Goal: Task Accomplishment & Management: Use online tool/utility

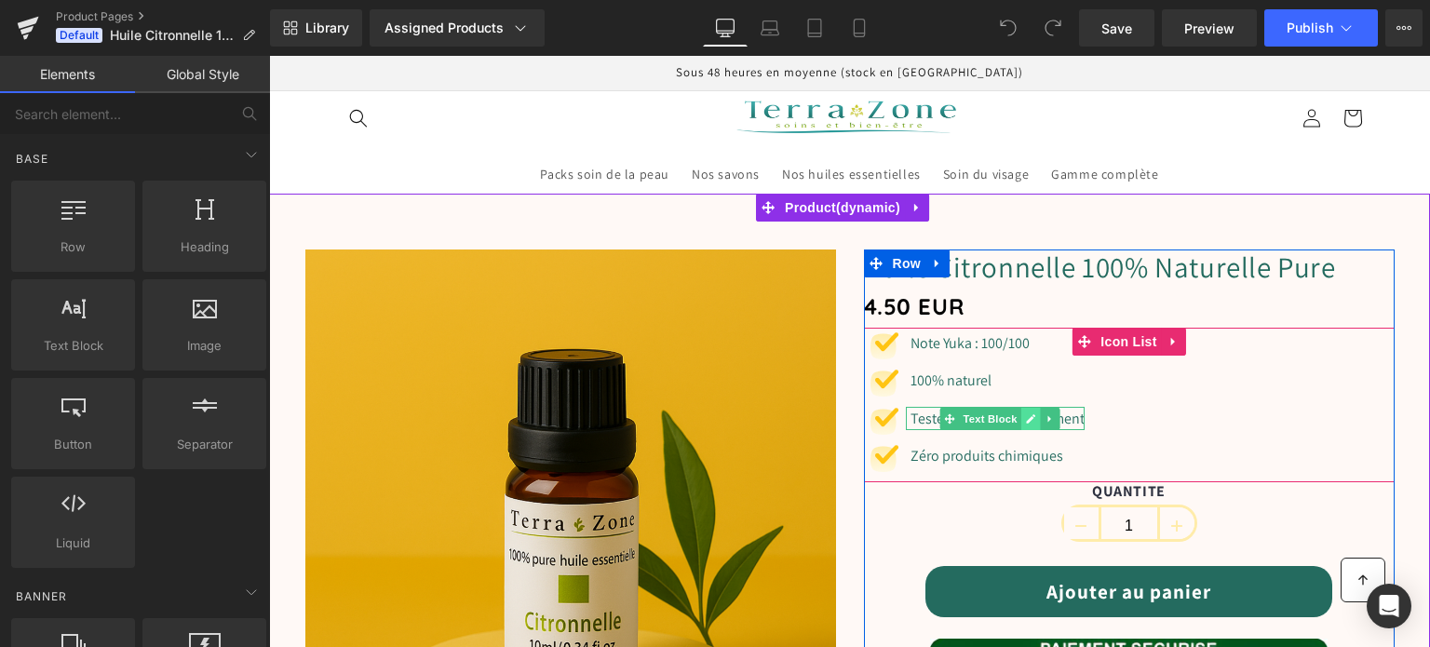
click at [1030, 417] on link at bounding box center [1031, 419] width 20 height 22
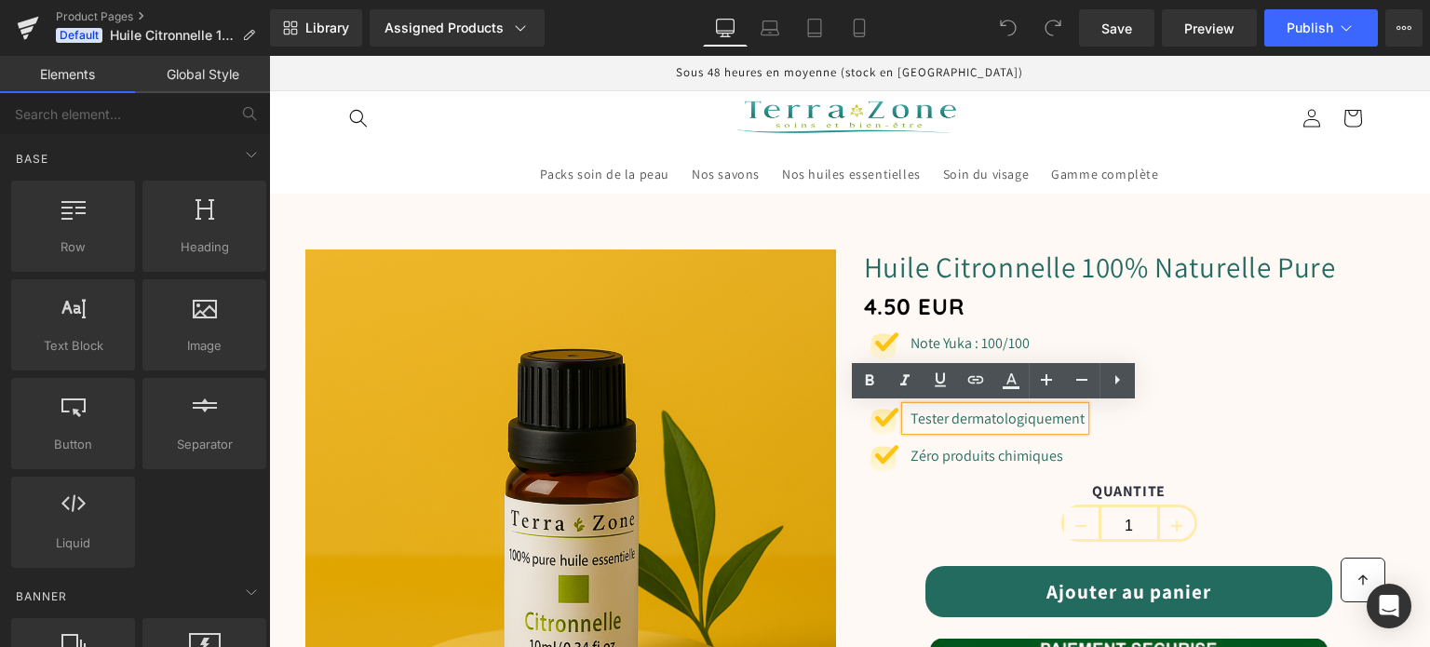
click at [939, 415] on font "Tester dermatologiquement" at bounding box center [997, 419] width 174 height 20
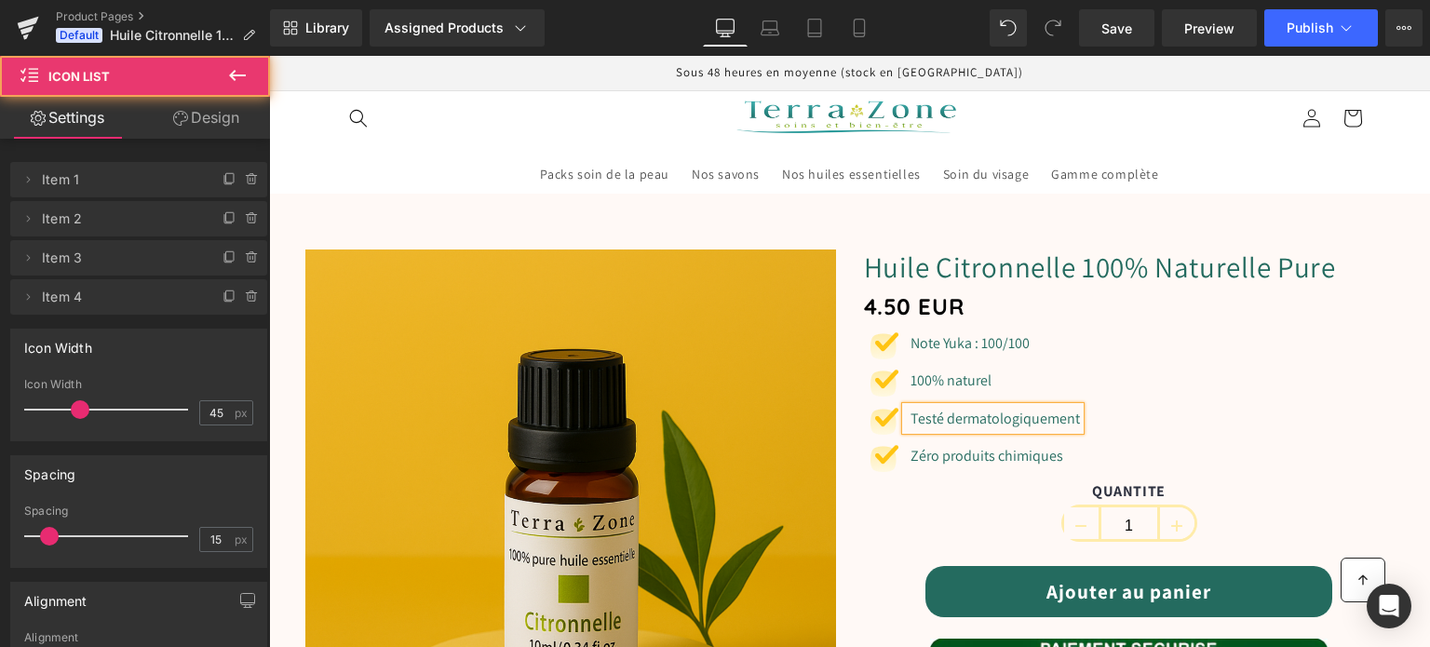
click at [968, 479] on ul "Image Note Yuka : 100/100 Text Block Image 100% naturel Text Block Image Testé …" at bounding box center [972, 406] width 216 height 151
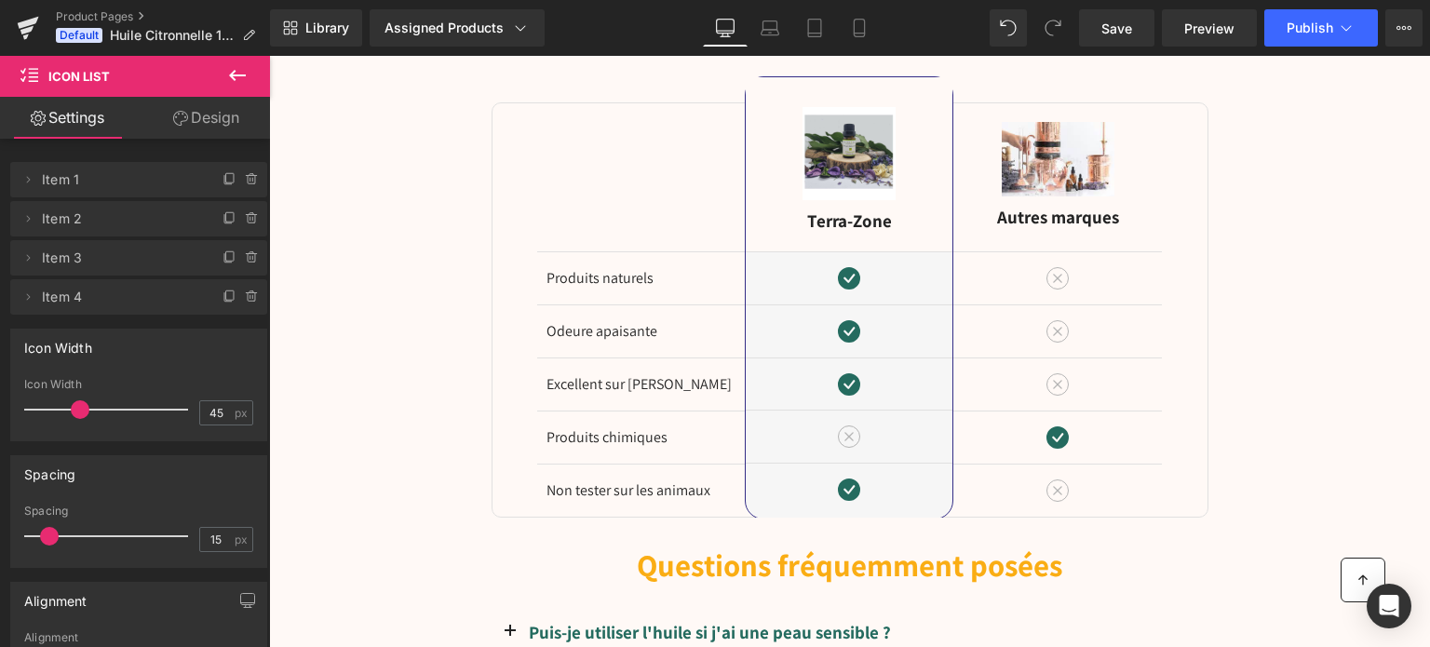
scroll to position [4096, 0]
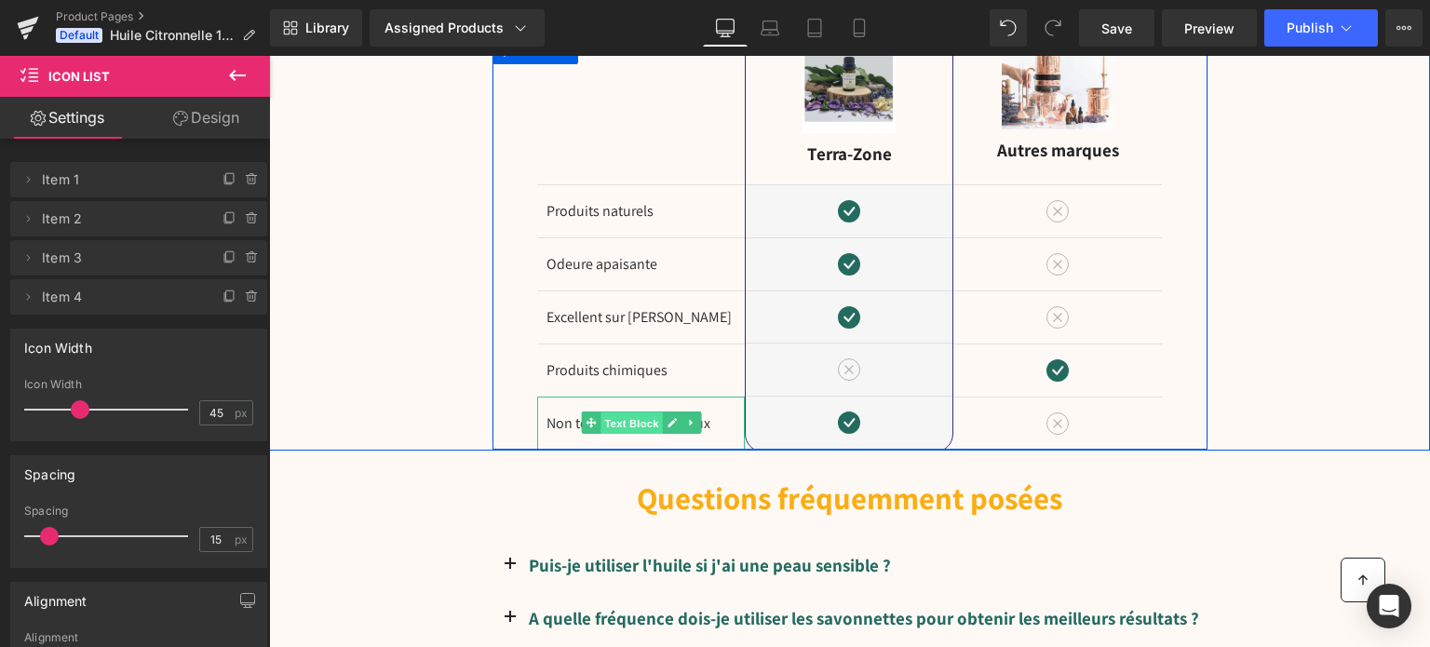
click at [606, 418] on span "Text Block" at bounding box center [630, 423] width 61 height 22
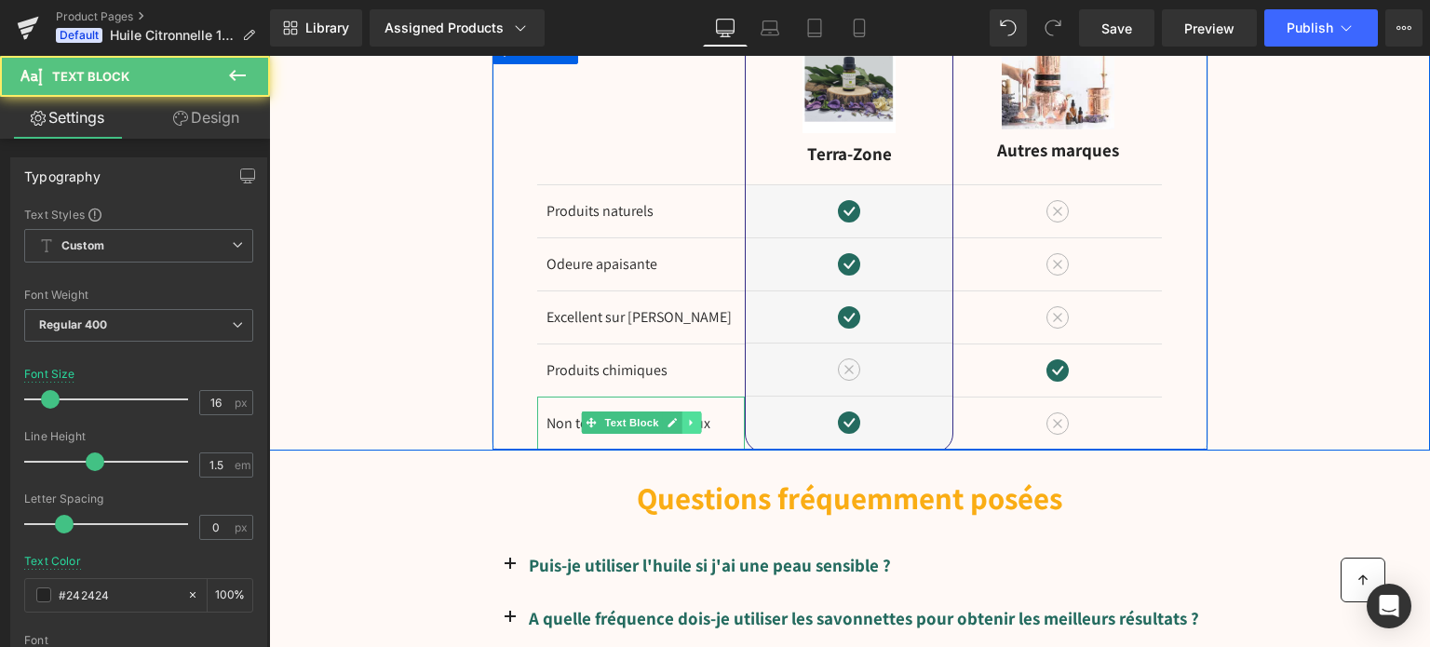
click at [681, 412] on link at bounding box center [691, 422] width 20 height 22
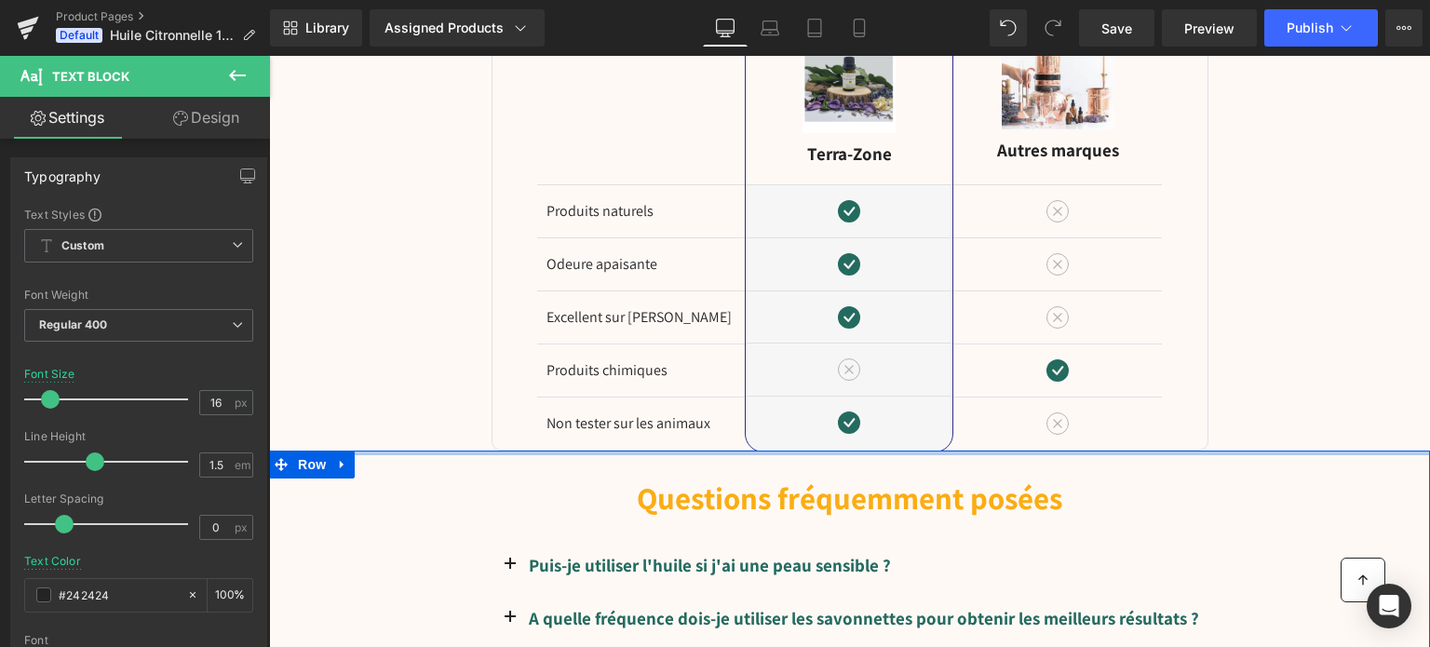
click at [477, 451] on div "Questions fréquemment posées Heading Row Puis-je utiliser l'huile si j'ai une p…" at bounding box center [849, 606] width 1161 height 310
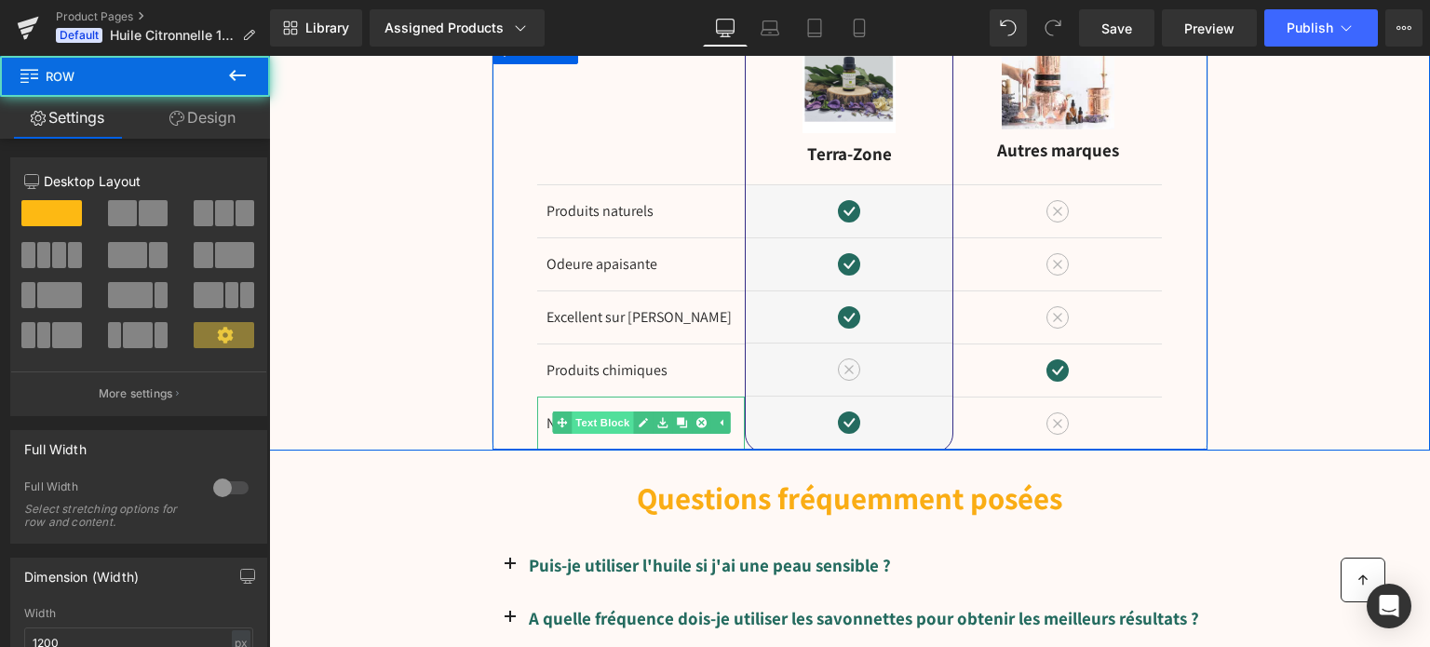
click at [604, 414] on span "Text Block" at bounding box center [602, 422] width 61 height 22
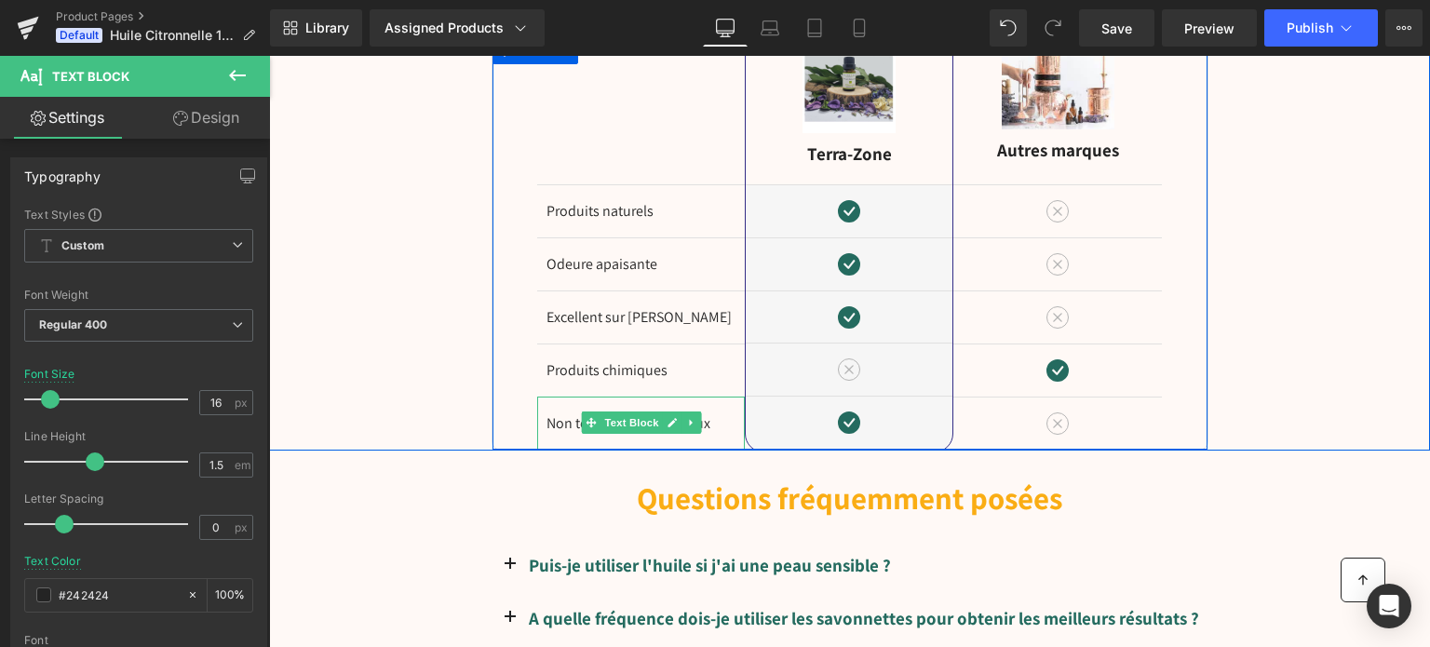
click at [666, 417] on icon at bounding box center [671, 422] width 10 height 11
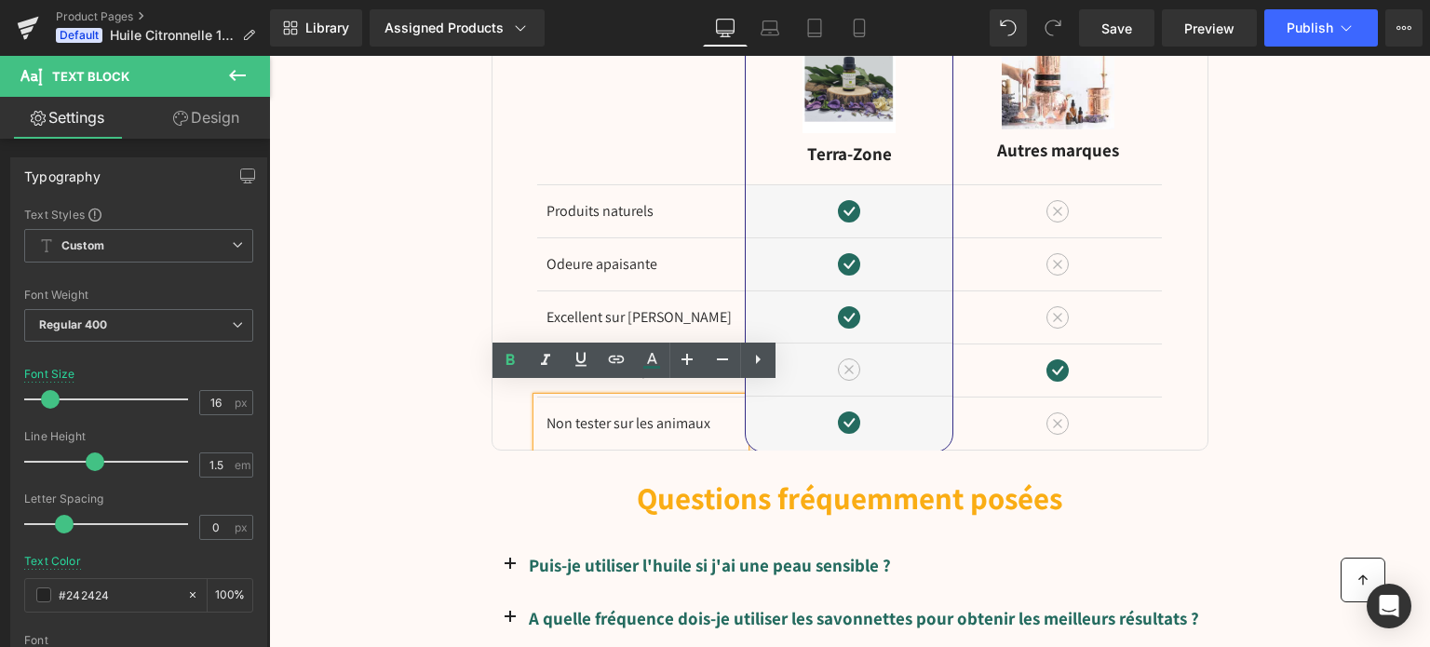
click at [604, 413] on font "Non tester sur les animaux" at bounding box center [628, 423] width 164 height 20
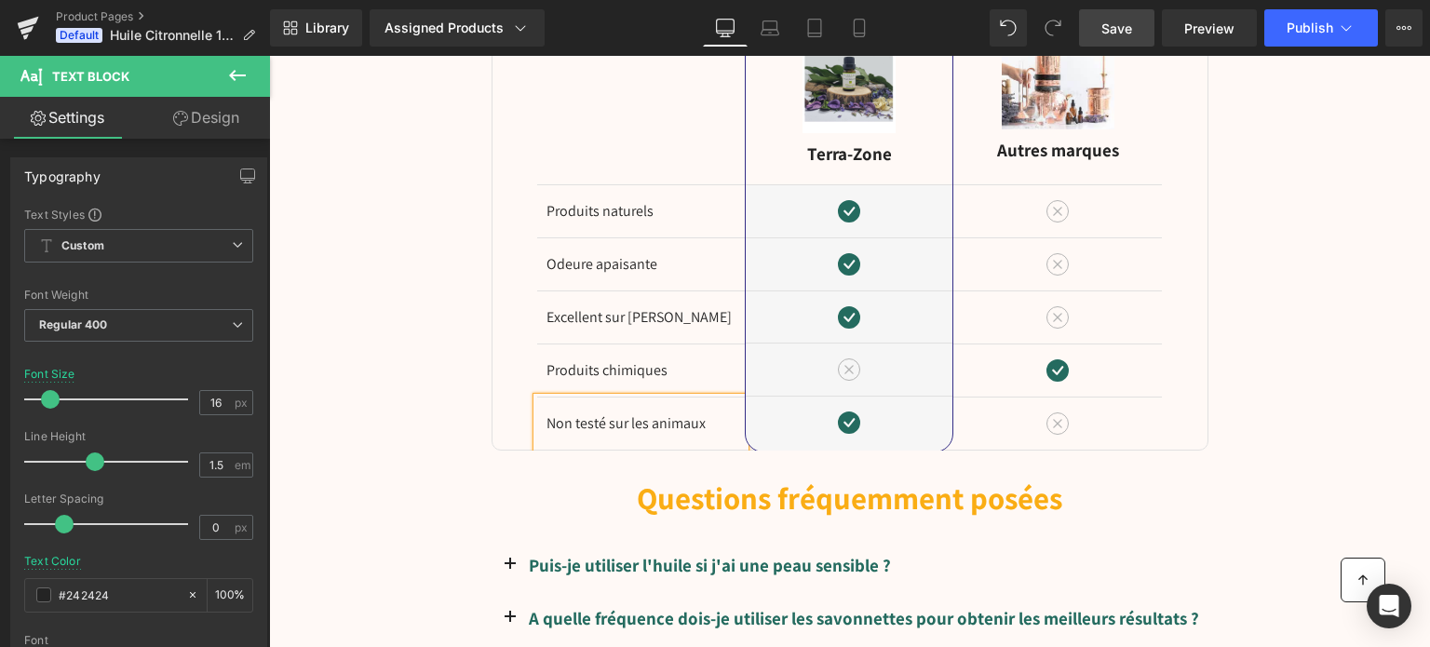
click at [1142, 26] on link "Save" at bounding box center [1116, 27] width 75 height 37
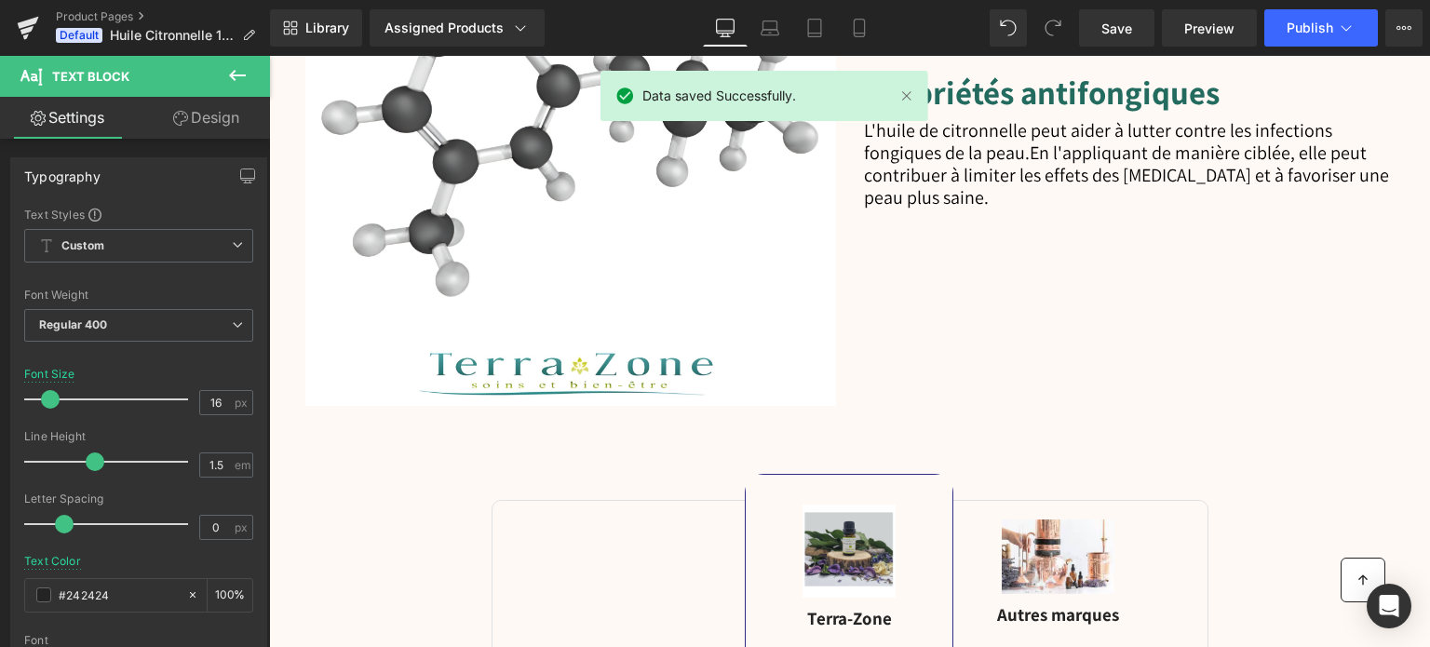
scroll to position [3630, 0]
click at [1317, 23] on span "Publish" at bounding box center [1309, 27] width 47 height 15
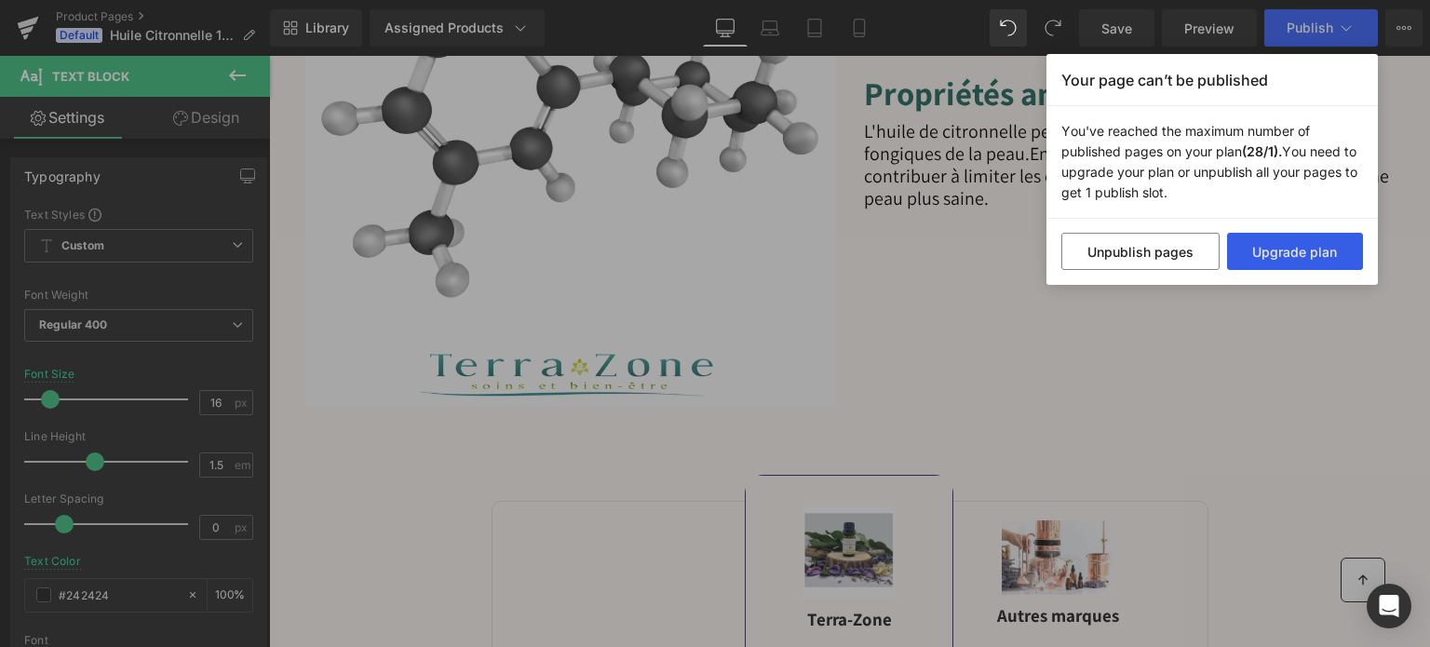
click at [1264, 256] on button "Upgrade plan" at bounding box center [1295, 251] width 137 height 37
